Goal: Transaction & Acquisition: Obtain resource

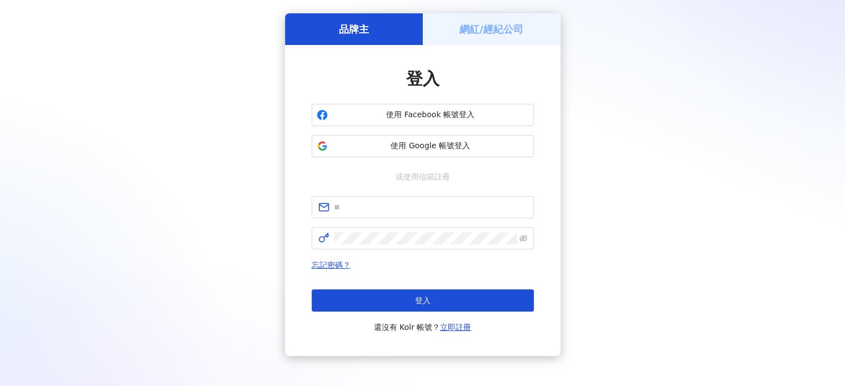
scroll to position [56, 0]
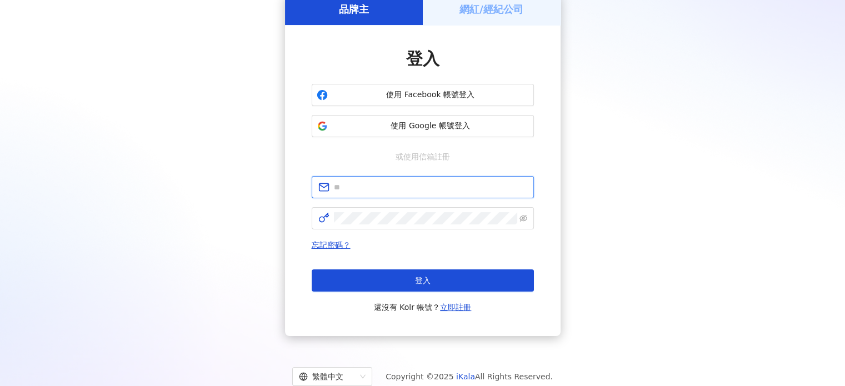
click at [389, 188] on input "text" at bounding box center [430, 187] width 193 height 12
type input "**********"
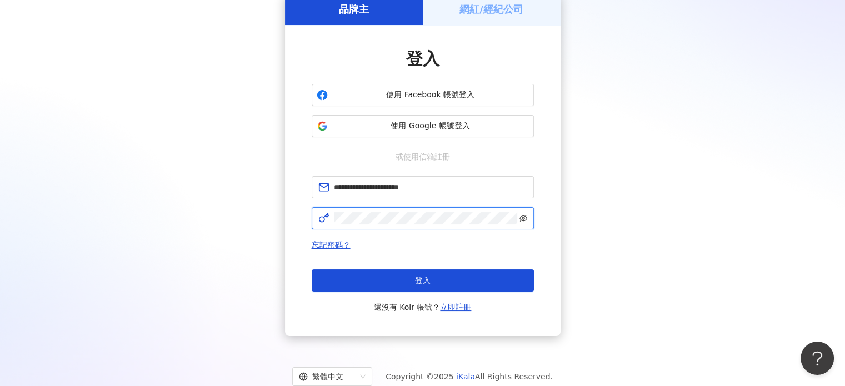
click at [525, 215] on icon "eye-invisible" at bounding box center [523, 218] width 8 height 7
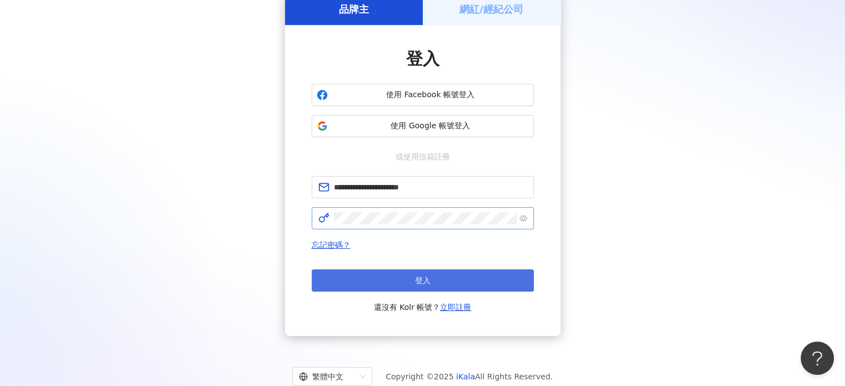
click at [415, 282] on span "登入" at bounding box center [423, 280] width 16 height 9
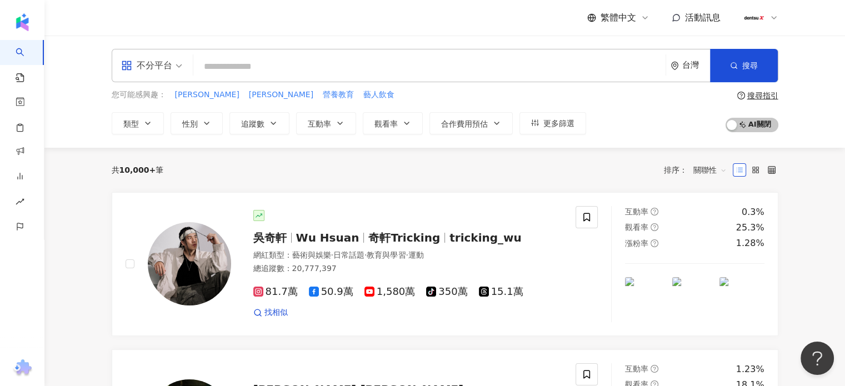
click at [221, 66] on input "search" at bounding box center [429, 66] width 463 height 21
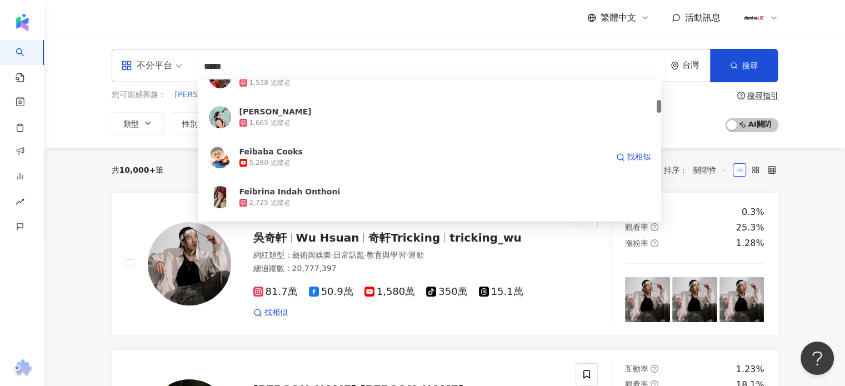
scroll to position [167, 0]
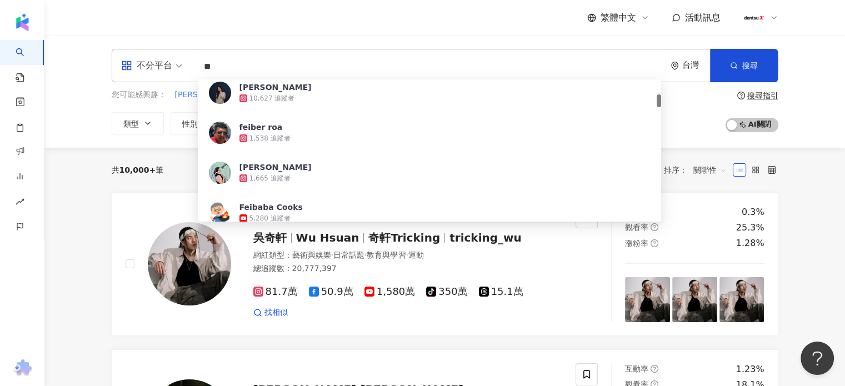
type input "*"
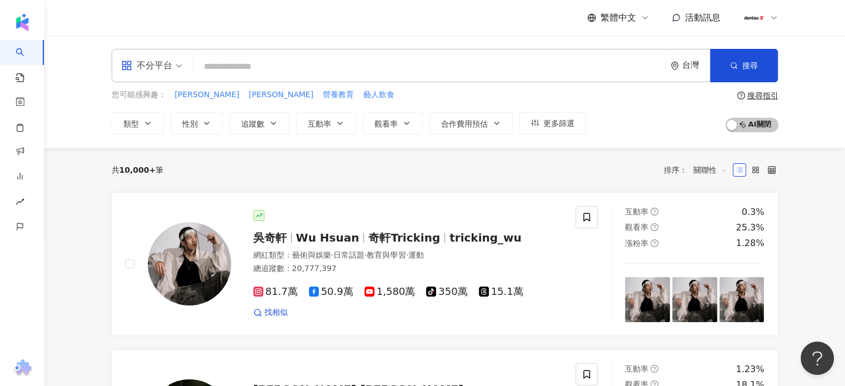
type input "*"
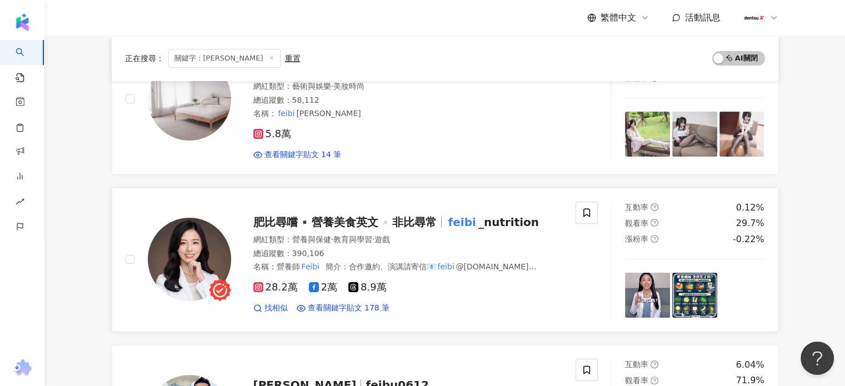
scroll to position [167, 0]
click at [190, 262] on img at bounding box center [189, 258] width 83 height 83
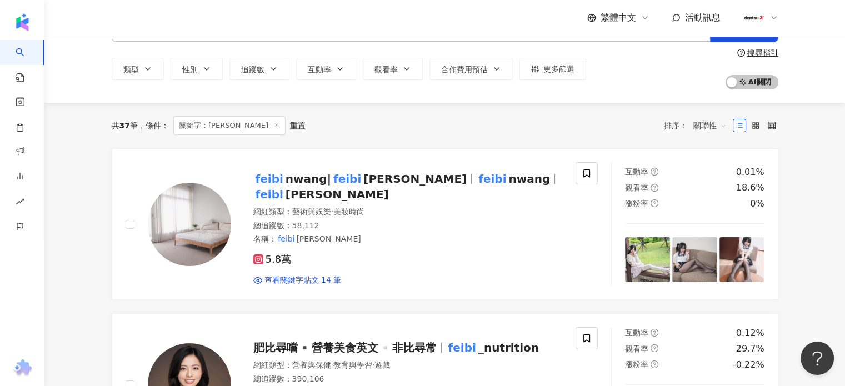
scroll to position [0, 0]
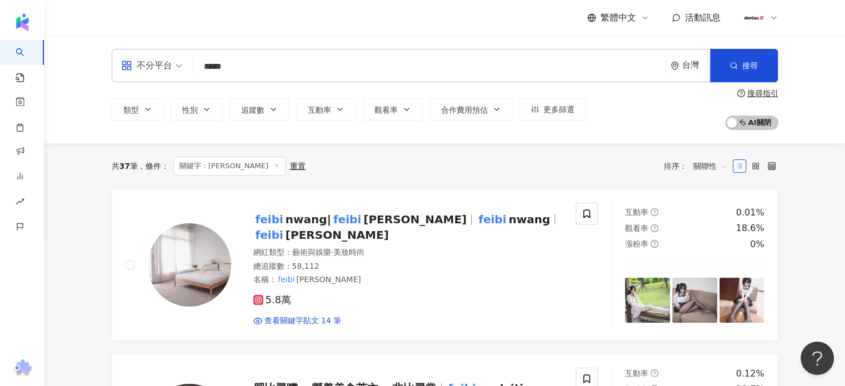
drag, startPoint x: 229, startPoint y: 64, endPoint x: 0, endPoint y: 36, distance: 230.5
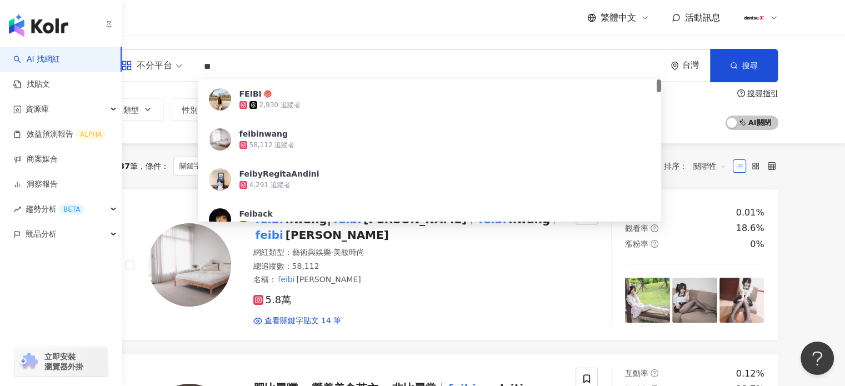
type input "*"
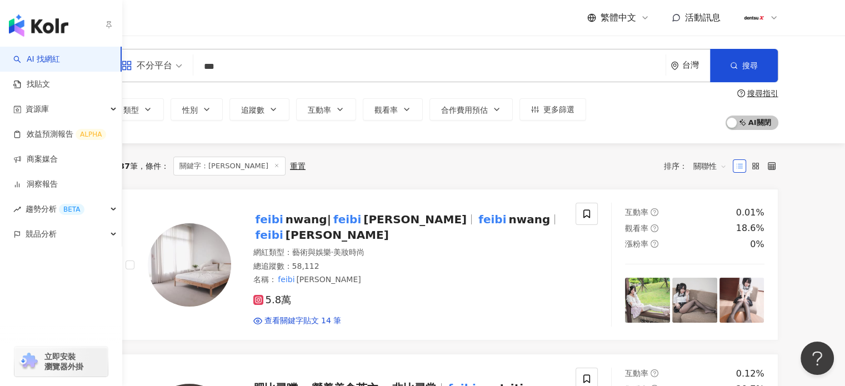
type input "***"
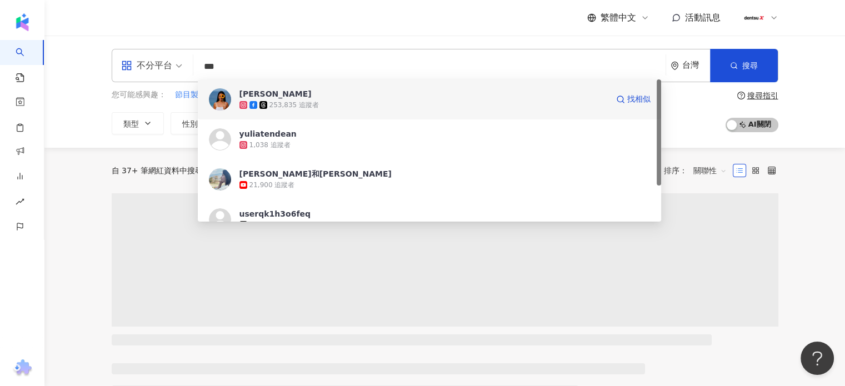
click at [227, 99] on img at bounding box center [220, 99] width 22 height 22
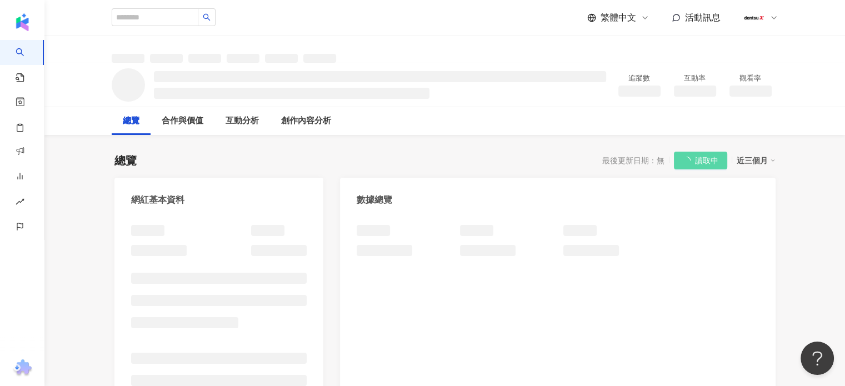
click at [637, 346] on div at bounding box center [557, 334] width 435 height 241
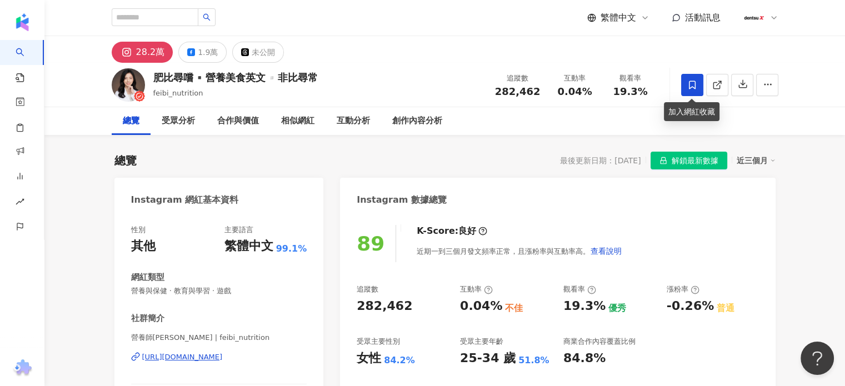
click at [694, 83] on icon at bounding box center [692, 85] width 10 height 10
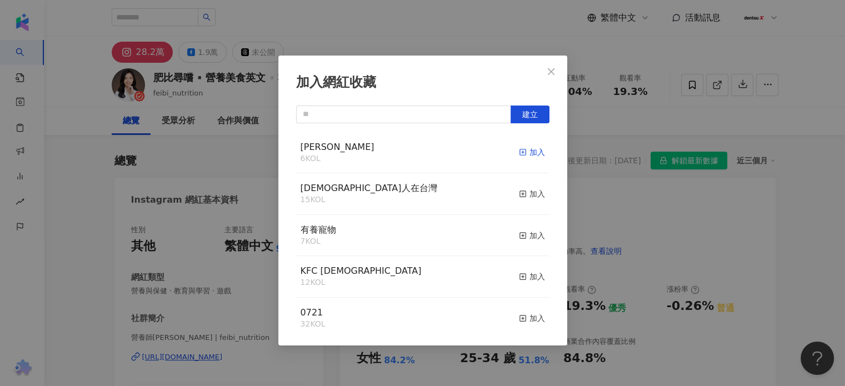
click at [520, 152] on div "加入" at bounding box center [532, 152] width 26 height 12
click at [377, 31] on div "加入網紅收藏 建立 鄒宏偉 7 KOL 已加入 日本人在台灣 15 KOL 加入 有養寵物 7 KOL 加入 KFC 聖誕節 12 KOL 加入 0721 3…" at bounding box center [422, 193] width 845 height 386
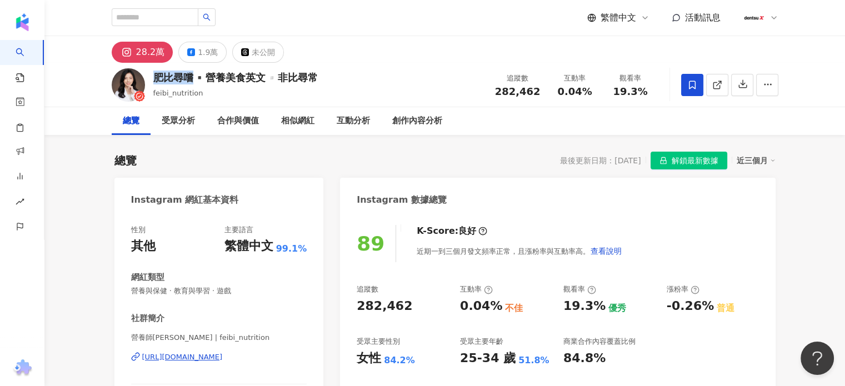
drag, startPoint x: 155, startPoint y: 78, endPoint x: 189, endPoint y: 75, distance: 34.0
click at [189, 75] on div "肥比尋嚐▪️營養美食英文▫️非比尋常" at bounding box center [235, 78] width 164 height 14
copy div "肥比尋嚐"
click at [207, 56] on div "1.9萬" at bounding box center [208, 52] width 20 height 16
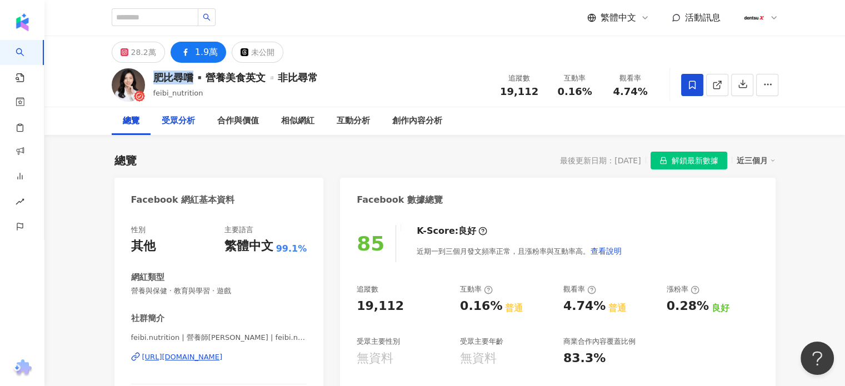
click at [169, 126] on div "受眾分析" at bounding box center [178, 120] width 33 height 13
click at [177, 120] on div "受眾分析" at bounding box center [178, 120] width 33 height 13
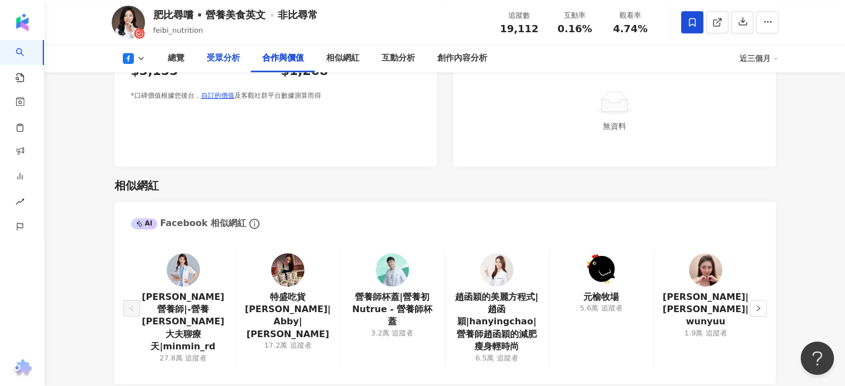
click at [218, 56] on div "受眾分析" at bounding box center [223, 58] width 33 height 13
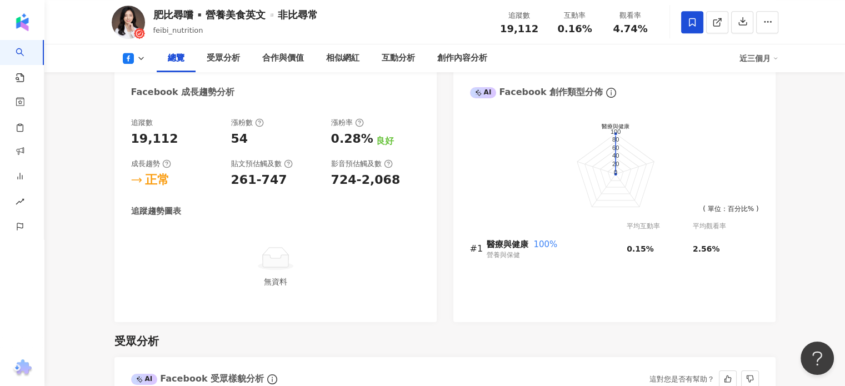
scroll to position [580, 0]
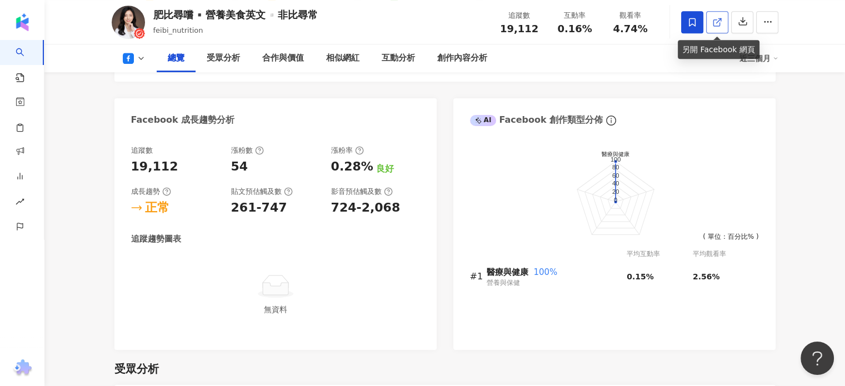
click at [715, 21] on icon at bounding box center [717, 22] width 10 height 10
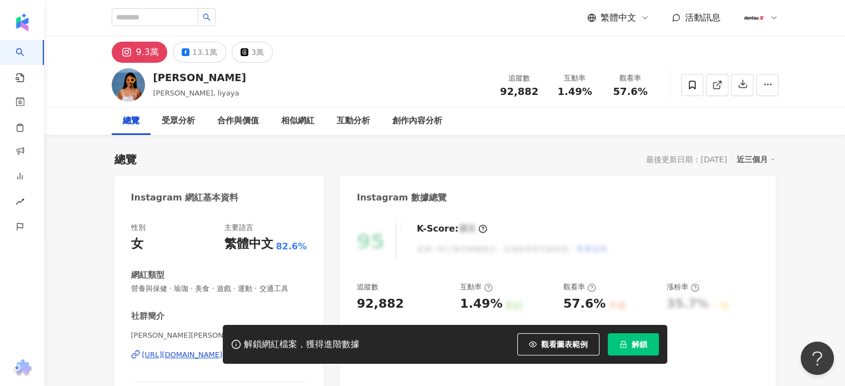
click at [639, 348] on span "解鎖" at bounding box center [639, 344] width 16 height 9
click at [695, 86] on icon at bounding box center [692, 85] width 10 height 10
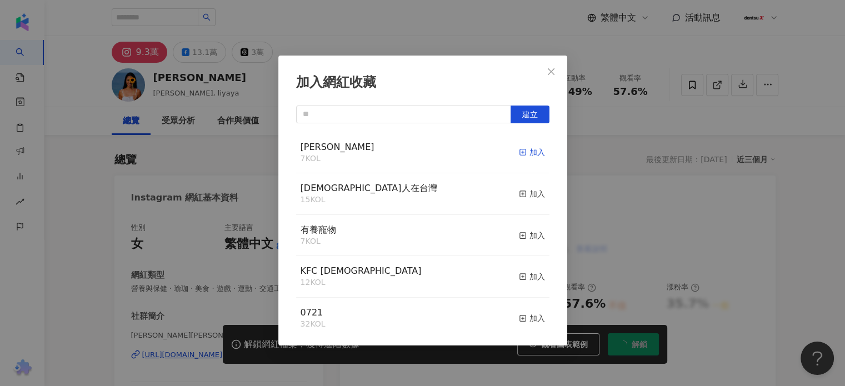
click at [529, 155] on div "加入" at bounding box center [532, 152] width 26 height 12
click at [549, 71] on icon "close" at bounding box center [550, 71] width 9 height 9
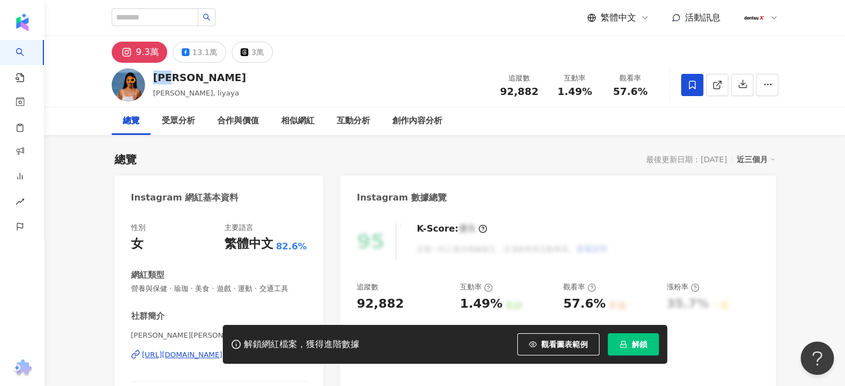
drag, startPoint x: 155, startPoint y: 79, endPoint x: 181, endPoint y: 77, distance: 26.2
click at [181, 77] on div "王麗雅" at bounding box center [199, 78] width 93 height 14
copy div "王麗雅"
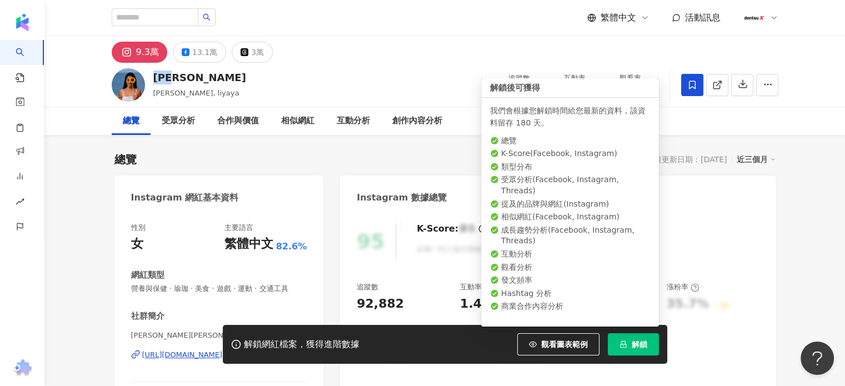
click at [633, 343] on span "解鎖" at bounding box center [639, 344] width 16 height 9
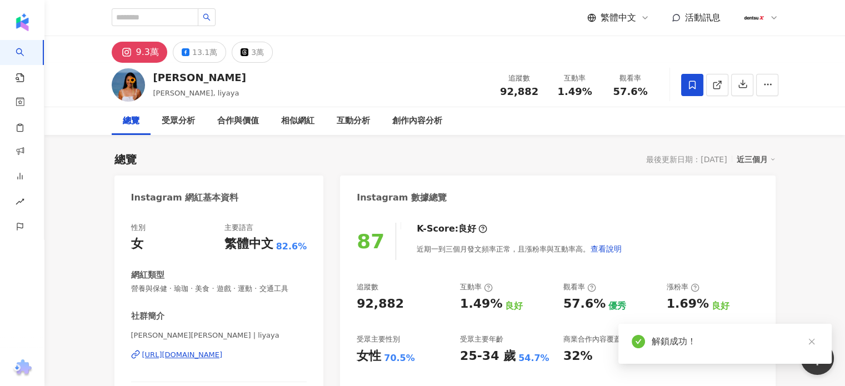
click at [689, 83] on icon at bounding box center [692, 85] width 7 height 8
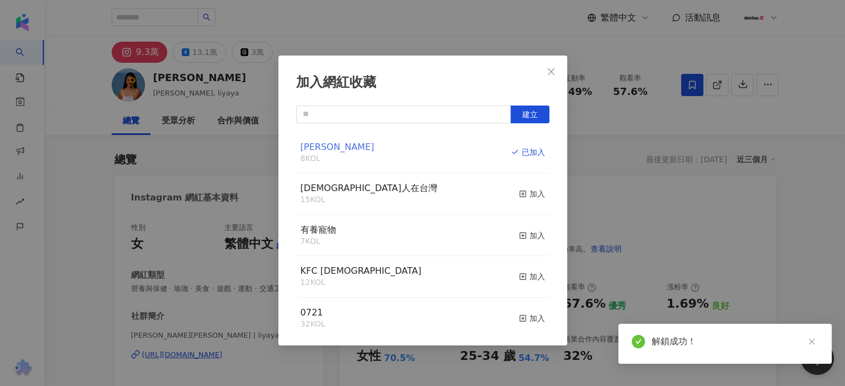
click at [312, 148] on span "鄒宏偉" at bounding box center [337, 147] width 74 height 11
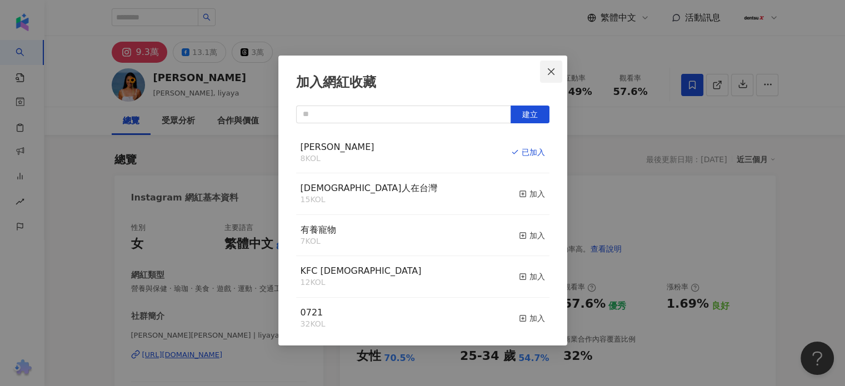
click at [549, 68] on icon "close" at bounding box center [550, 71] width 9 height 9
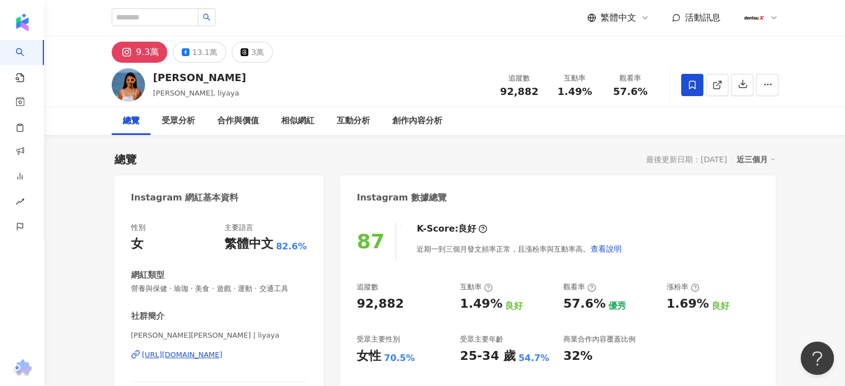
click at [132, 83] on img at bounding box center [128, 84] width 33 height 33
click at [720, 86] on icon at bounding box center [717, 85] width 10 height 10
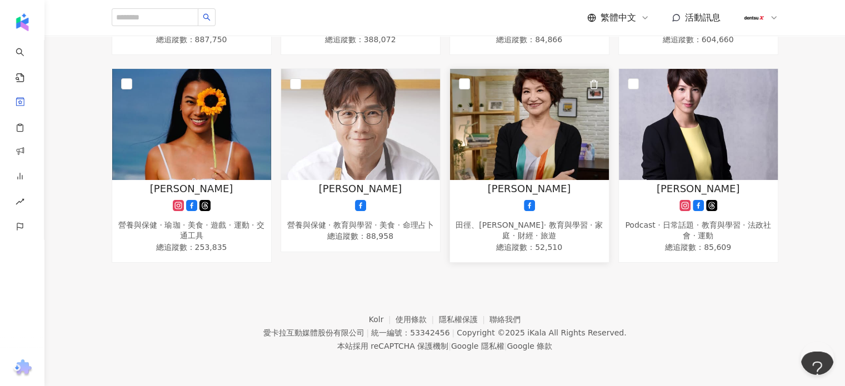
scroll to position [212, 0]
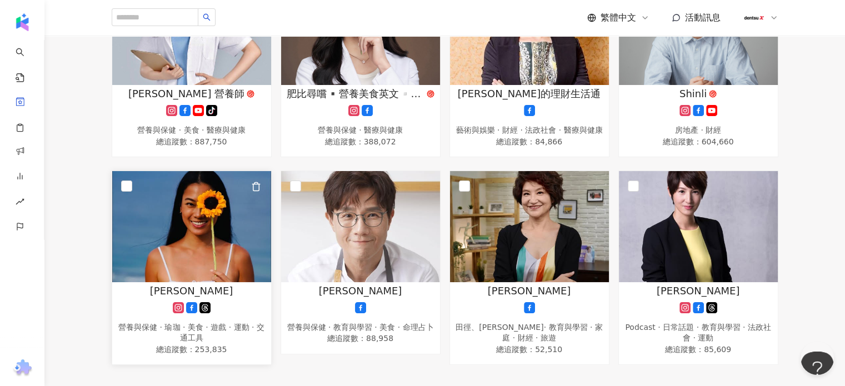
click at [113, 193] on img at bounding box center [191, 226] width 159 height 111
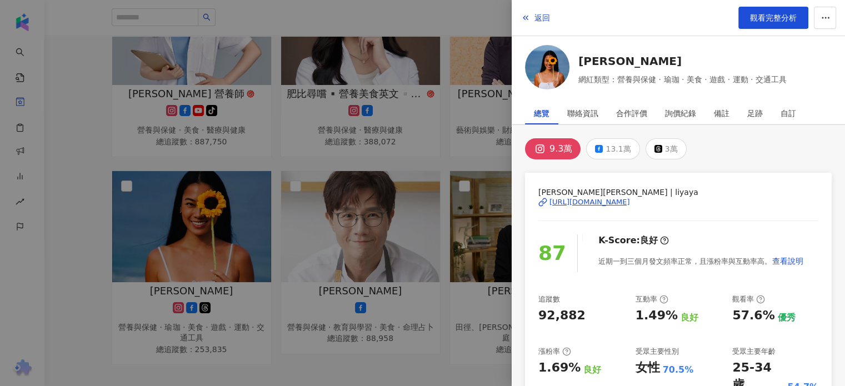
click at [124, 194] on div at bounding box center [422, 193] width 845 height 386
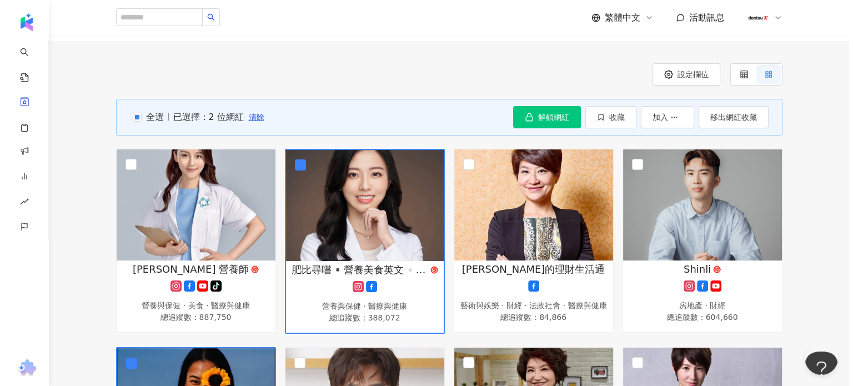
scroll to position [0, 0]
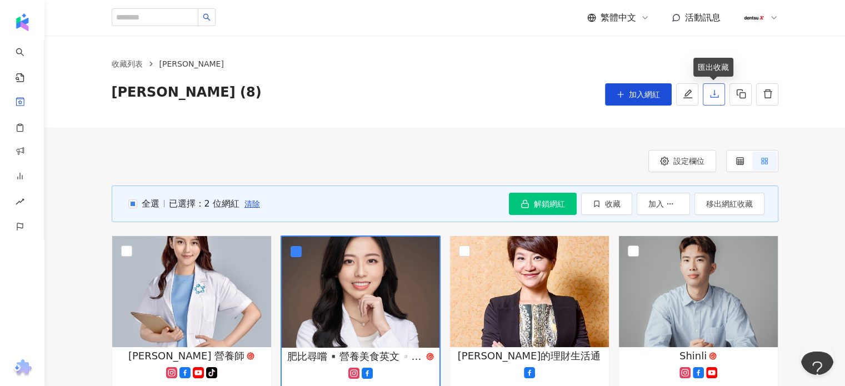
click at [711, 96] on icon "download" at bounding box center [714, 94] width 10 height 10
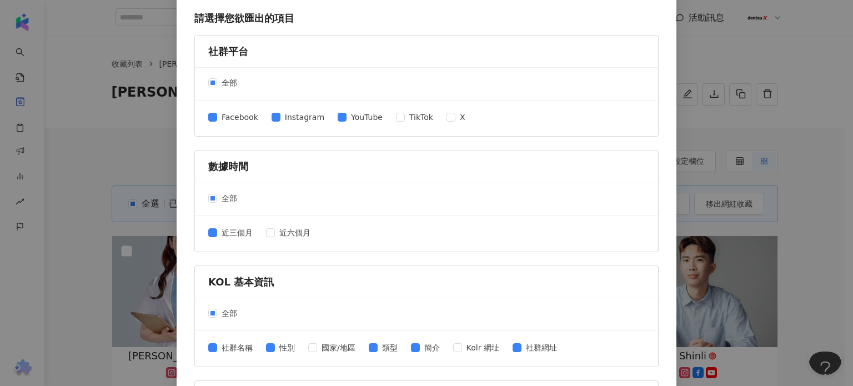
scroll to position [56, 0]
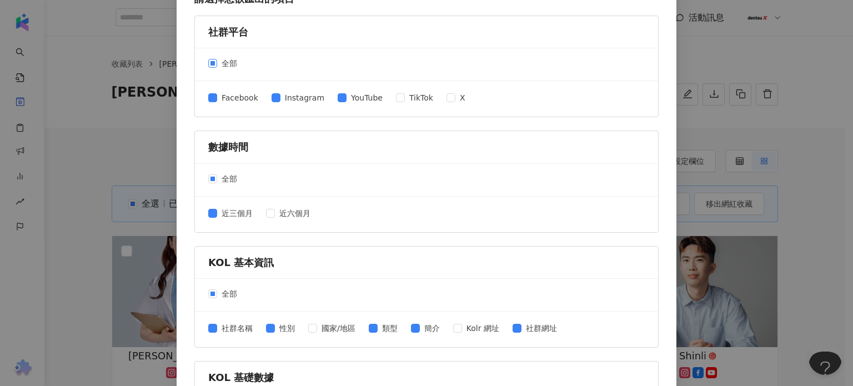
click at [217, 63] on span "全部" at bounding box center [229, 63] width 24 height 12
click at [217, 95] on span "Facebook" at bounding box center [240, 98] width 46 height 12
drag, startPoint x: 283, startPoint y: 99, endPoint x: 355, endPoint y: 103, distance: 72.3
click at [283, 99] on span "Instagram" at bounding box center [304, 98] width 48 height 12
click at [358, 101] on span "YouTube" at bounding box center [366, 98] width 41 height 12
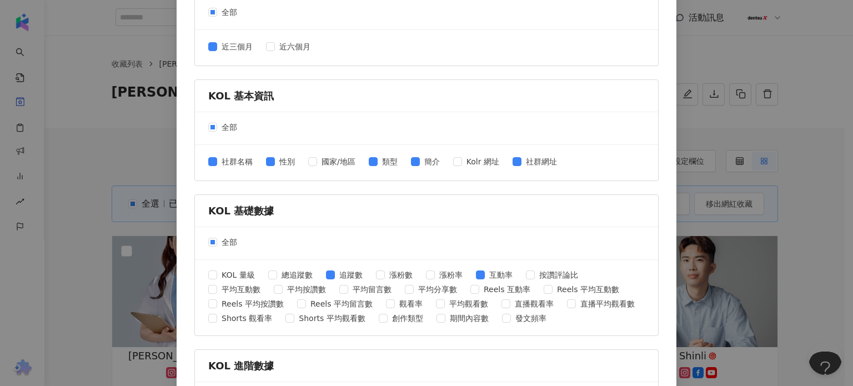
scroll to position [278, 0]
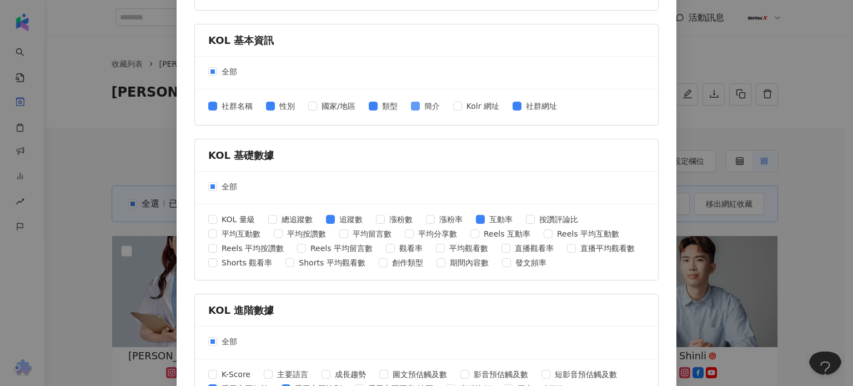
click at [414, 108] on span at bounding box center [415, 106] width 9 height 9
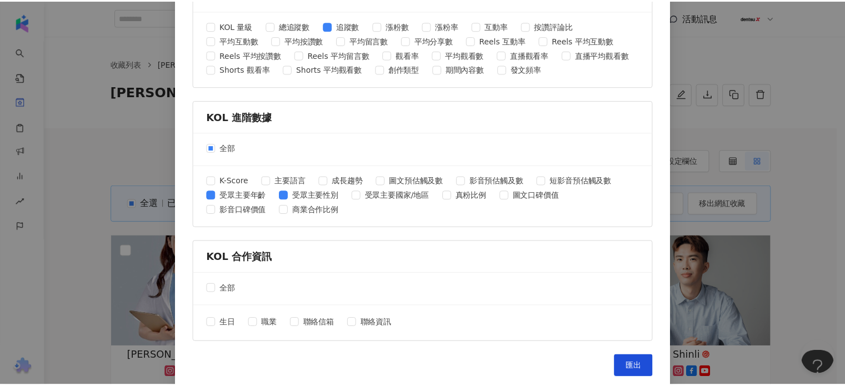
scroll to position [474, 0]
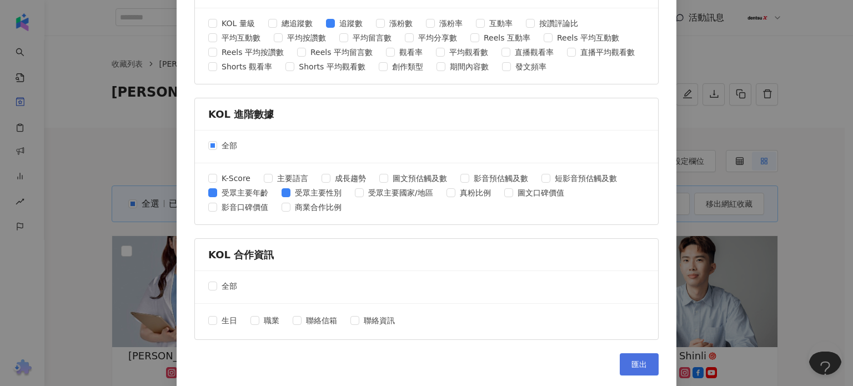
click at [632, 367] on button "匯出" at bounding box center [639, 364] width 39 height 22
click at [693, 118] on div "匯出收藏 請選擇您欲匯出的項目 社群平台 全部 Facebook Instagram YouTube TikTok X 數據時間 全部 近三個月 近六個月 K…" at bounding box center [426, 193] width 853 height 386
click at [695, 53] on div "匯出收藏 請選擇您欲匯出的項目 社群平台 全部 Facebook Instagram YouTube TikTok X 數據時間 全部 近三個月 近六個月 K…" at bounding box center [426, 193] width 853 height 386
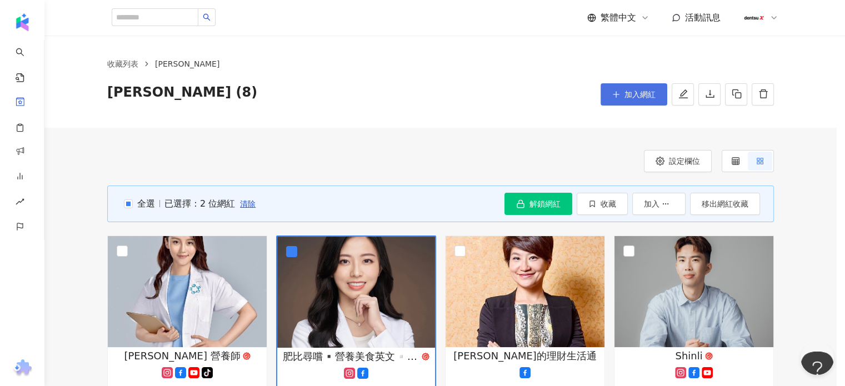
scroll to position [0, 0]
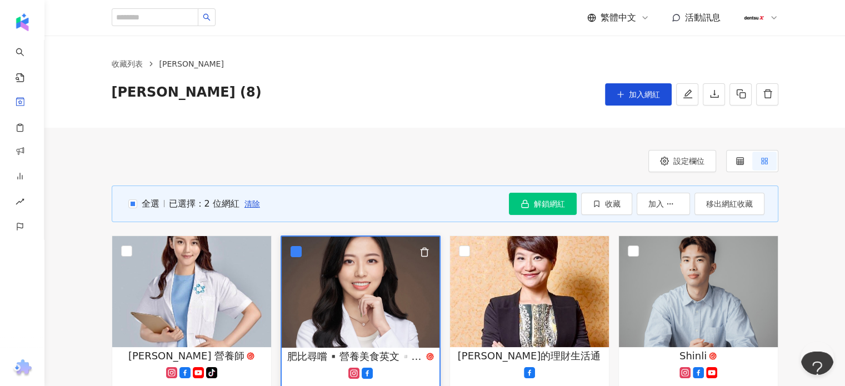
click at [372, 312] on img at bounding box center [361, 292] width 158 height 111
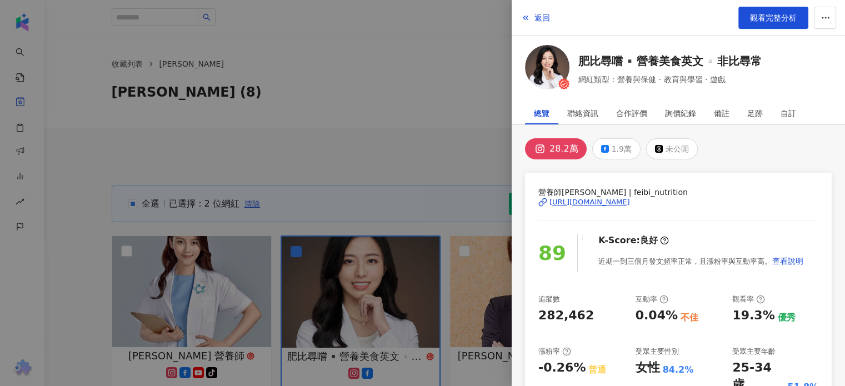
click at [542, 75] on img at bounding box center [547, 67] width 44 height 44
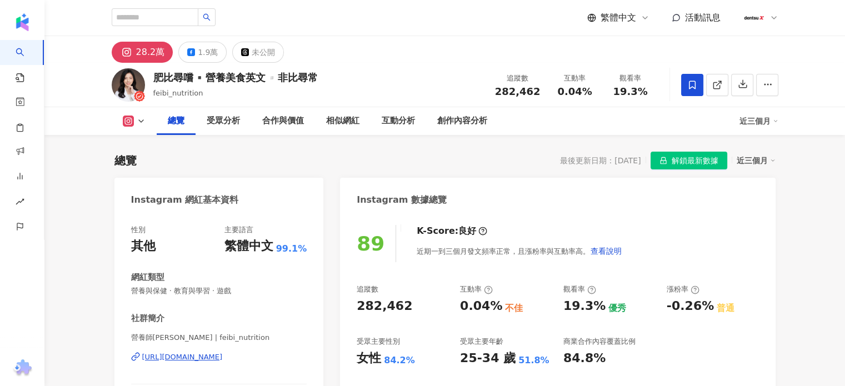
click at [134, 81] on img at bounding box center [128, 84] width 33 height 33
